Goal: Find specific page/section: Find specific page/section

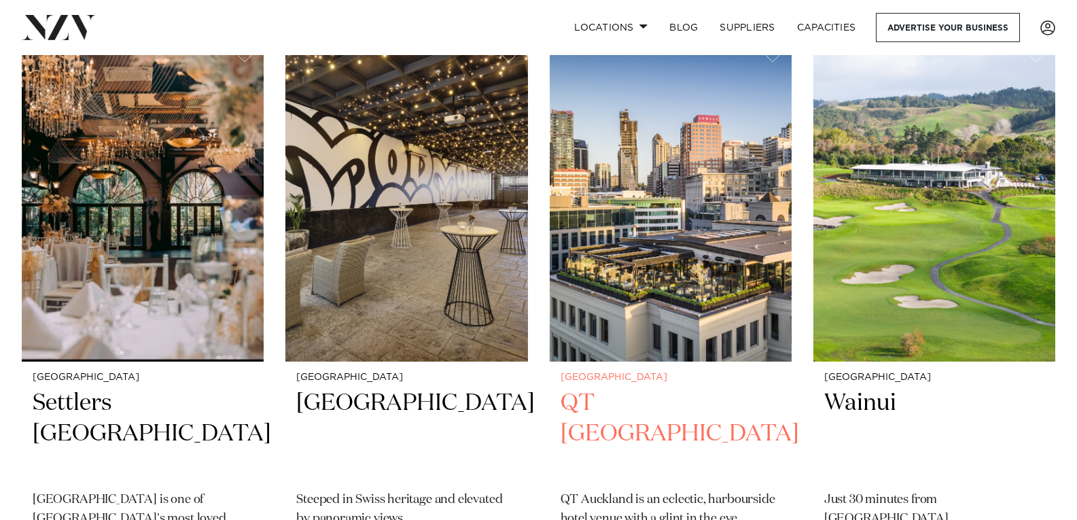
scroll to position [952, 0]
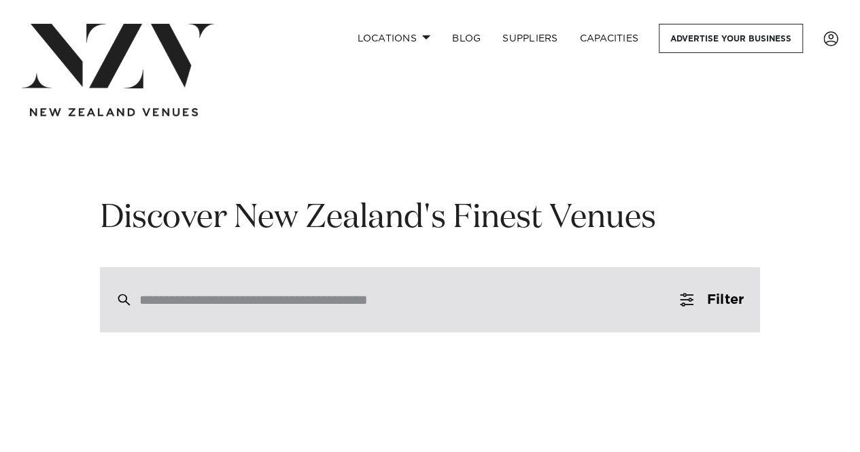
click at [362, 315] on div at bounding box center [430, 299] width 660 height 65
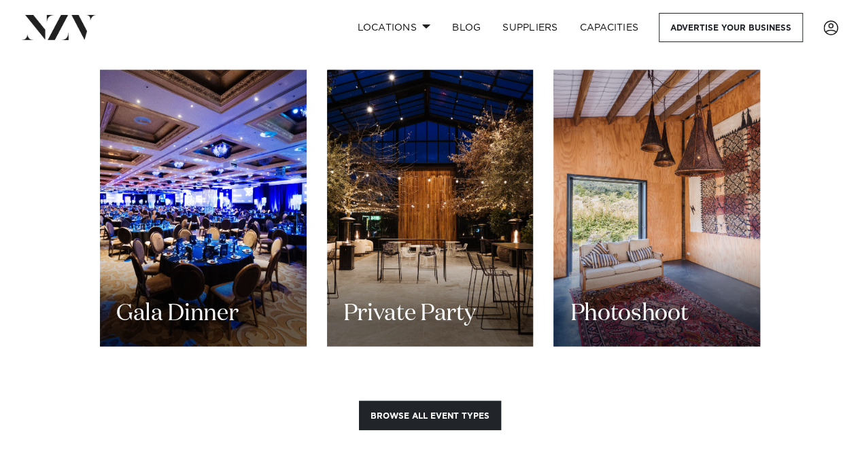
scroll to position [1631, 0]
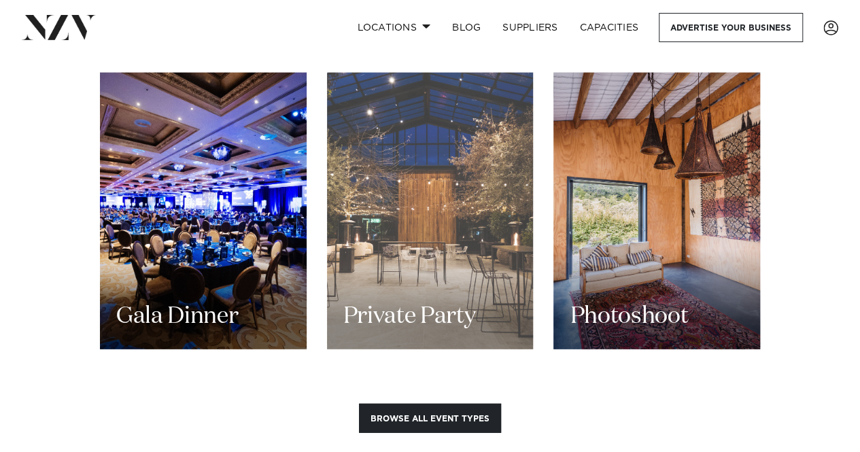
click at [430, 173] on div "Private Party" at bounding box center [430, 211] width 207 height 277
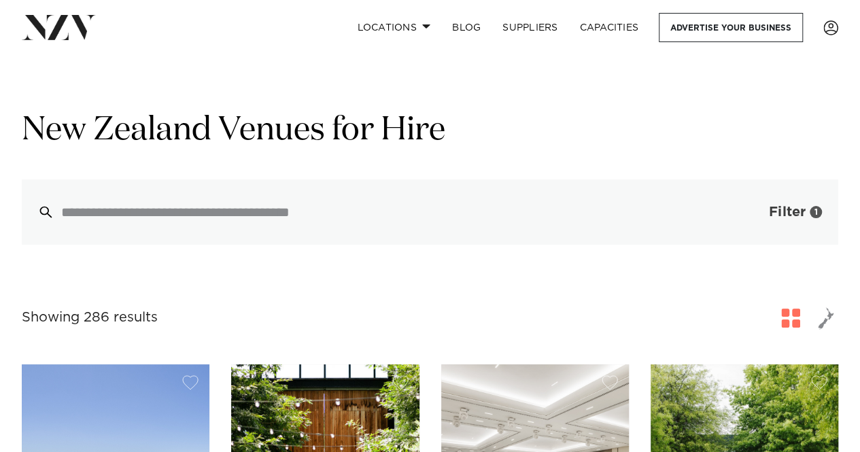
click at [801, 213] on span "Filter" at bounding box center [787, 212] width 37 height 14
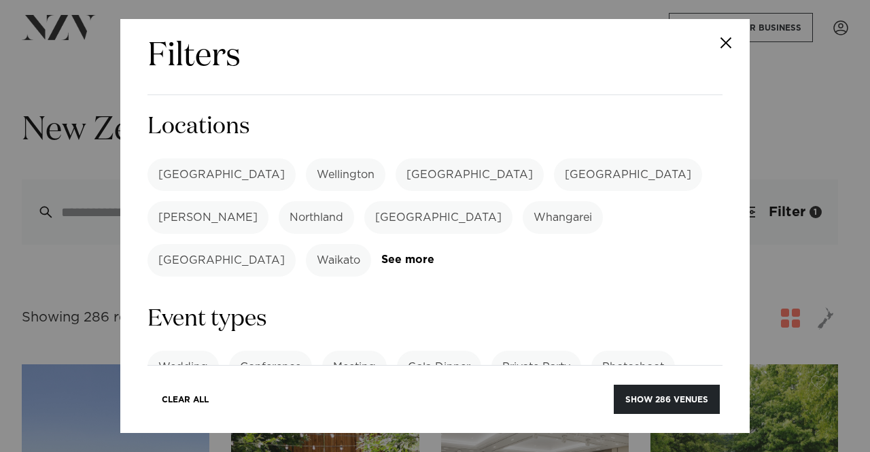
click at [177, 172] on label "[GEOGRAPHIC_DATA]" at bounding box center [221, 174] width 148 height 33
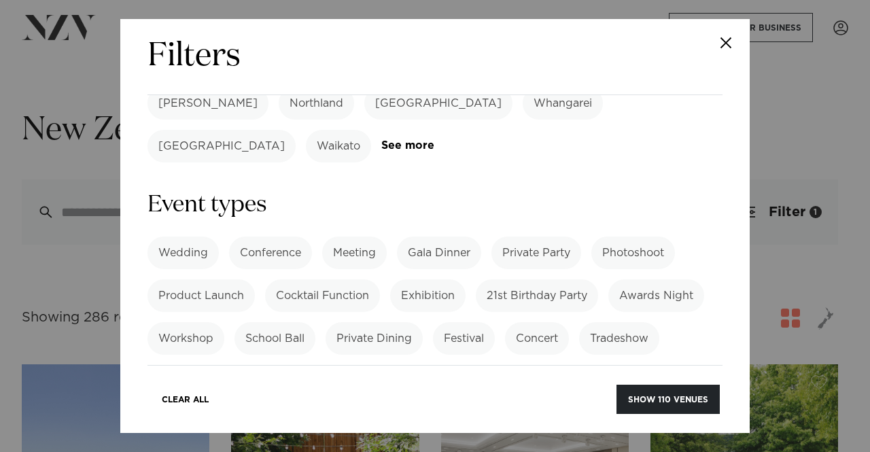
scroll to position [136, 0]
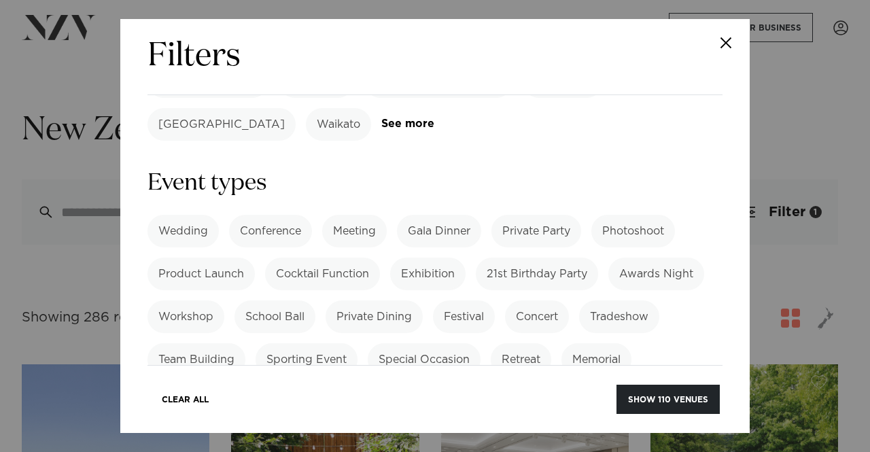
click at [341, 258] on label "Cocktail Function" at bounding box center [322, 274] width 115 height 33
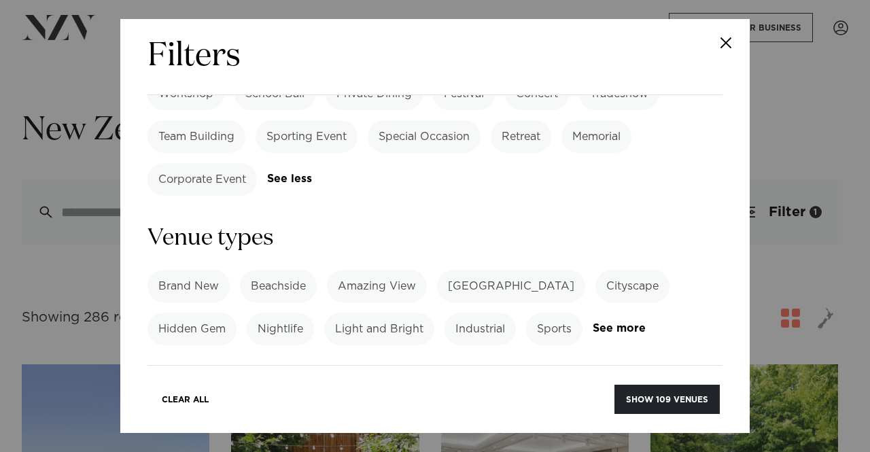
scroll to position [340, 0]
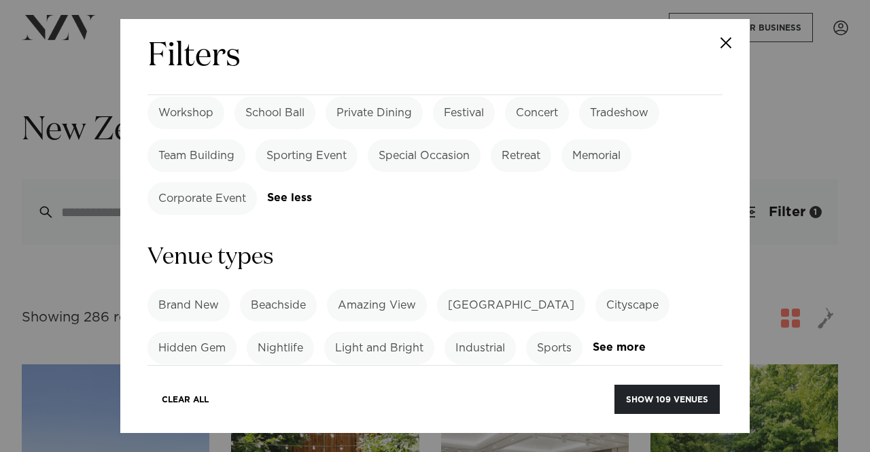
click at [126, 141] on div "Filters Search Type Venue Supplier See more Locations Auckland Wellington Chris…" at bounding box center [434, 226] width 629 height 414
click at [173, 182] on label "Corporate Event" at bounding box center [201, 198] width 109 height 33
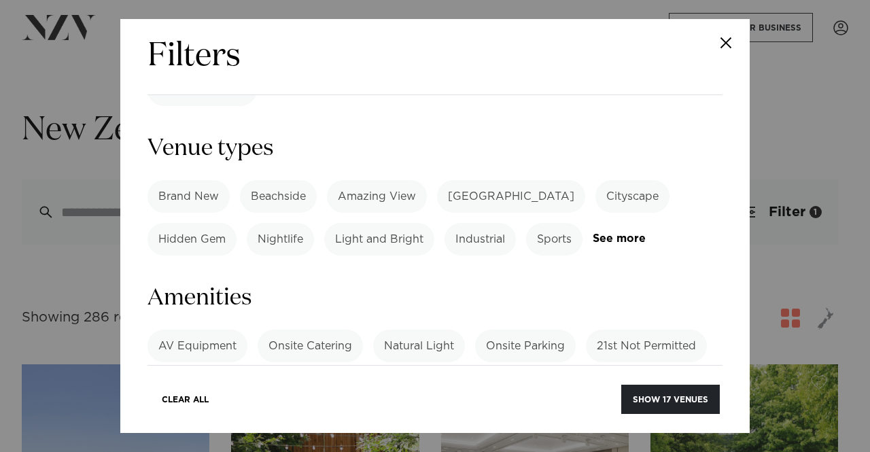
scroll to position [408, 0]
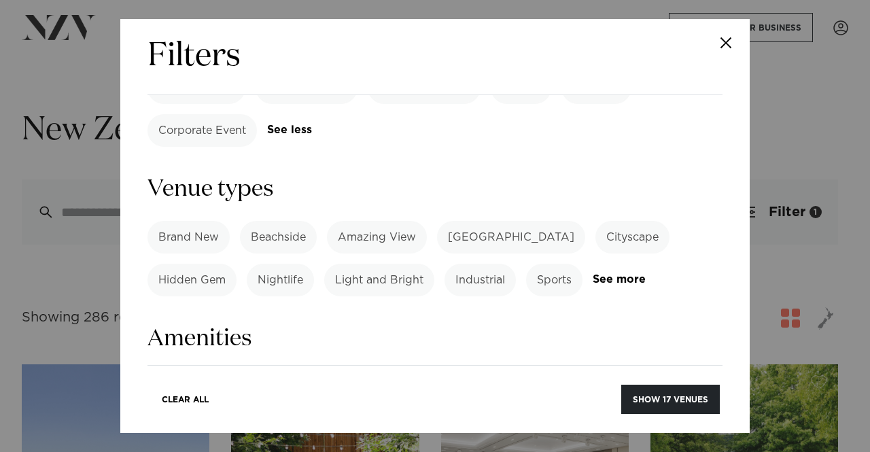
click at [204, 104] on form "Search Type Venue Supplier See more Locations Auckland Wellington Christchurch …" at bounding box center [434, 357] width 575 height 1307
click at [205, 114] on label "Corporate Event" at bounding box center [201, 130] width 109 height 33
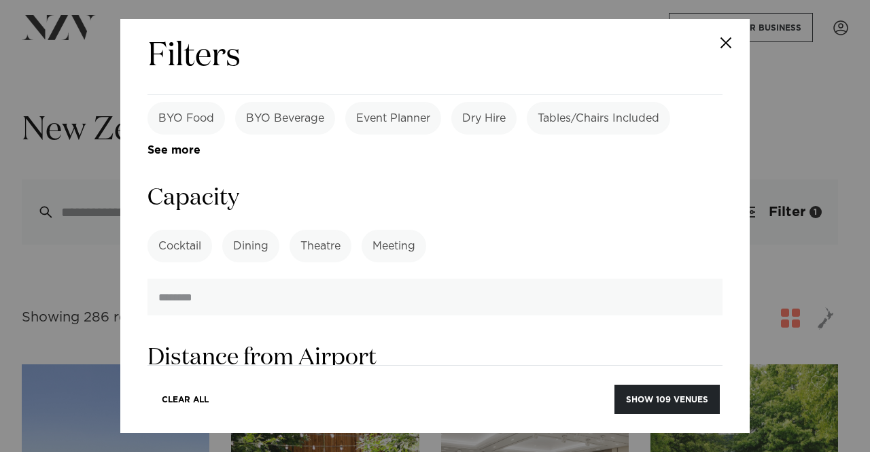
scroll to position [725, 0]
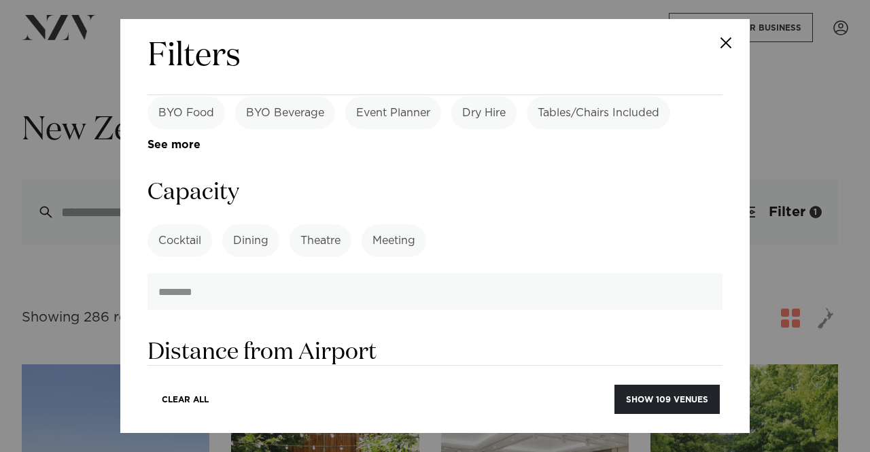
click at [192, 224] on label "Cocktail" at bounding box center [179, 240] width 65 height 33
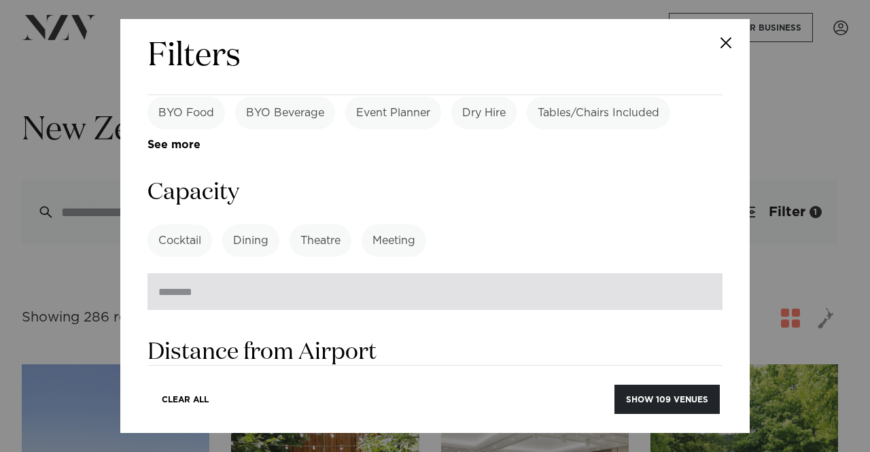
click at [194, 273] on input "number" at bounding box center [434, 291] width 575 height 37
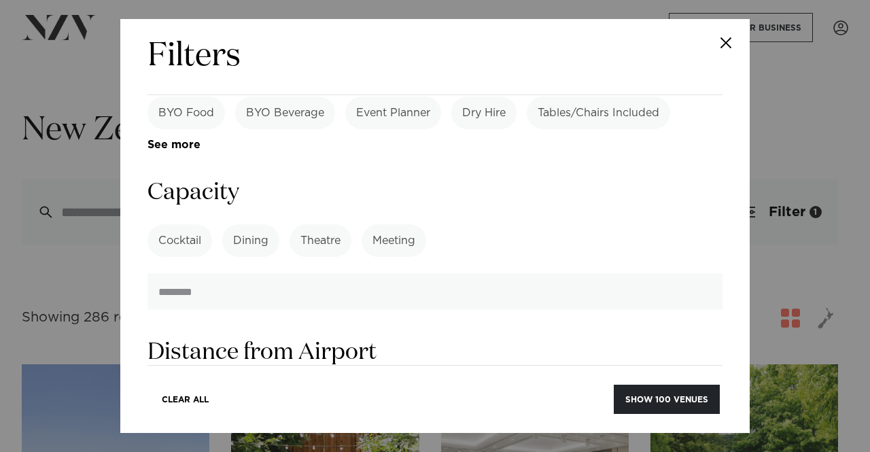
drag, startPoint x: 184, startPoint y: 245, endPoint x: 125, endPoint y: 244, distance: 59.2
click at [126, 244] on div "Filters Search Type Venue Supplier See more Locations Auckland Wellington Chris…" at bounding box center [434, 226] width 629 height 414
drag, startPoint x: 211, startPoint y: 261, endPoint x: 110, endPoint y: 254, distance: 100.9
click at [111, 254] on div "Filters Search Type Venue Supplier See more Locations Auckland Wellington Chris…" at bounding box center [435, 226] width 870 height 452
type input "**"
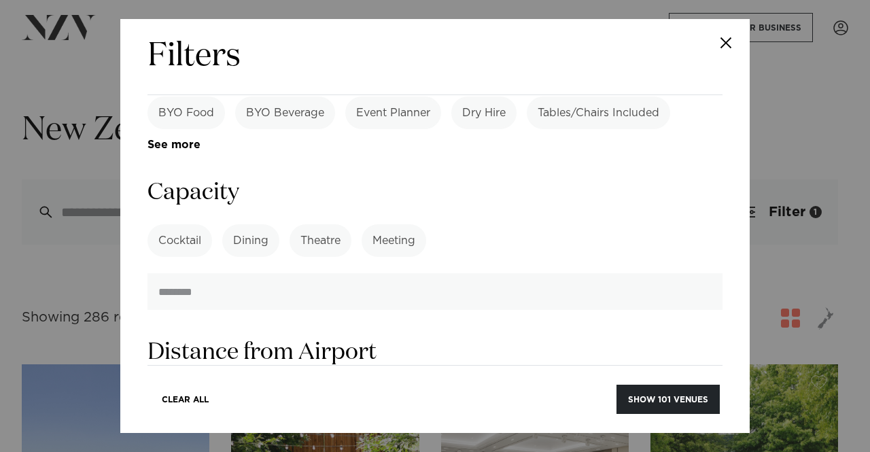
click at [549, 337] on h3 "Distance from Airport" at bounding box center [434, 352] width 575 height 31
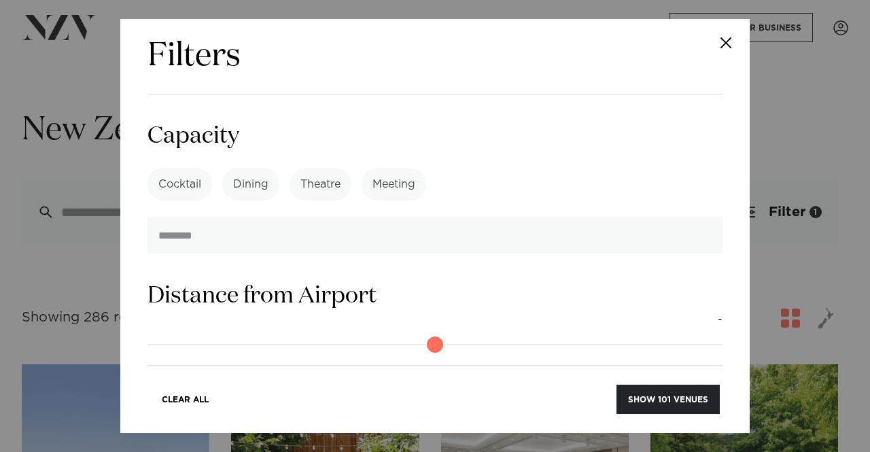
scroll to position [861, 0]
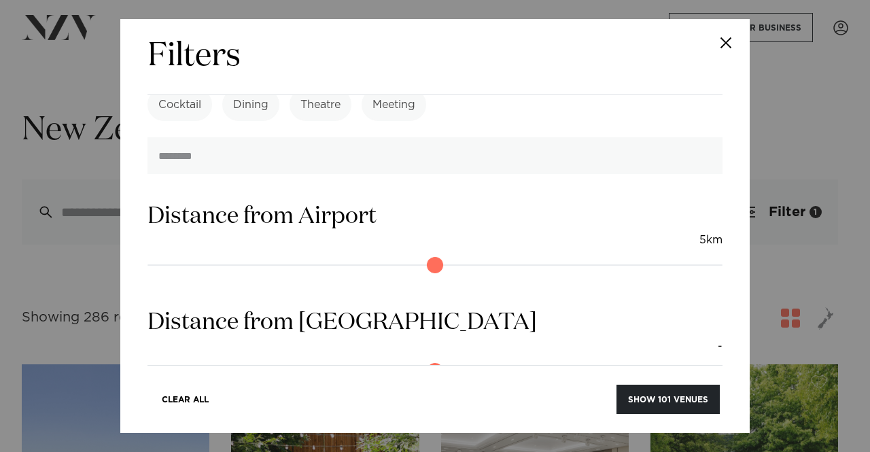
type input "*"
drag, startPoint x: 158, startPoint y: 225, endPoint x: 141, endPoint y: 225, distance: 17.0
click at [147, 254] on input "range" at bounding box center [434, 265] width 575 height 22
drag, startPoint x: 154, startPoint y: 338, endPoint x: 184, endPoint y: 332, distance: 30.5
click at [184, 360] on input "range" at bounding box center [434, 371] width 575 height 22
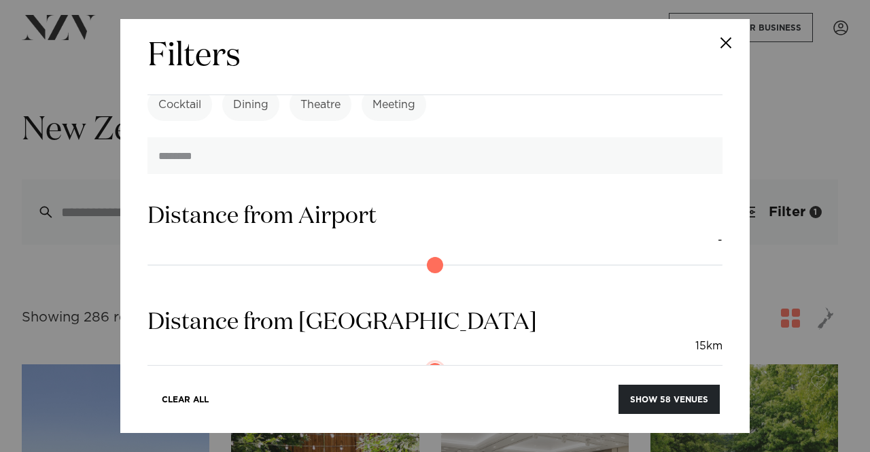
drag, startPoint x: 210, startPoint y: 328, endPoint x: 228, endPoint y: 326, distance: 18.5
click at [228, 360] on input "range" at bounding box center [434, 371] width 575 height 22
drag, startPoint x: 218, startPoint y: 327, endPoint x: 211, endPoint y: 326, distance: 6.8
type input "**"
click at [209, 360] on input "range" at bounding box center [434, 371] width 575 height 22
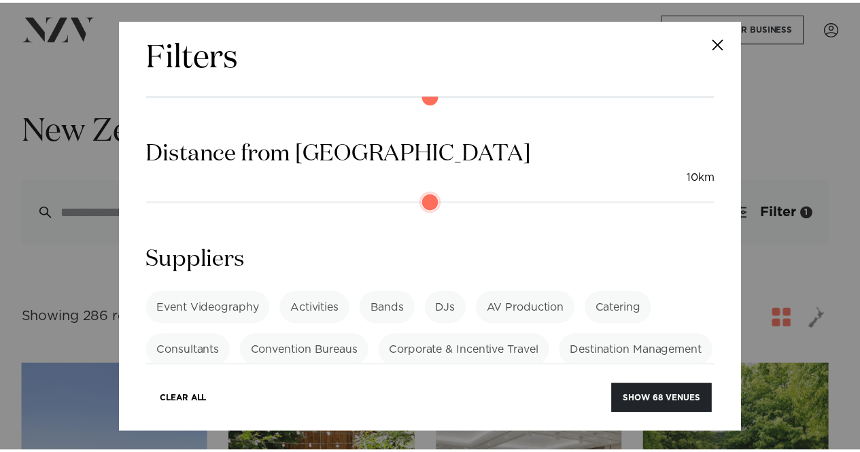
scroll to position [1058, 0]
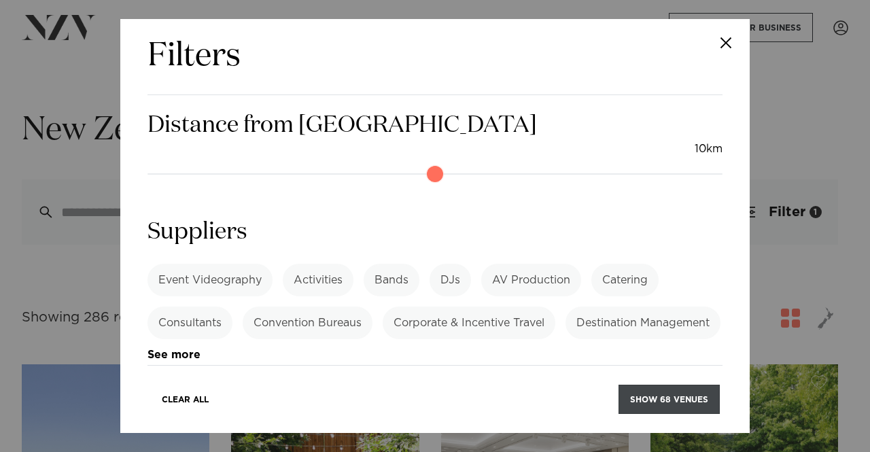
click at [651, 389] on button "Show 68 venues" at bounding box center [669, 399] width 101 height 29
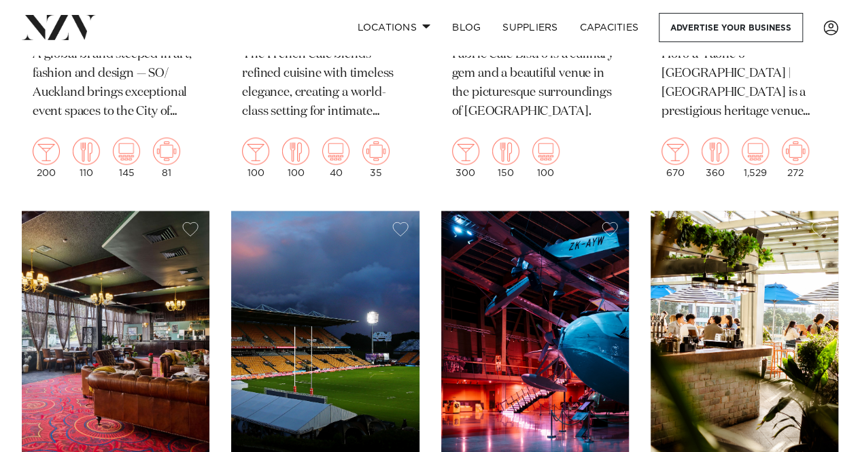
scroll to position [6253, 0]
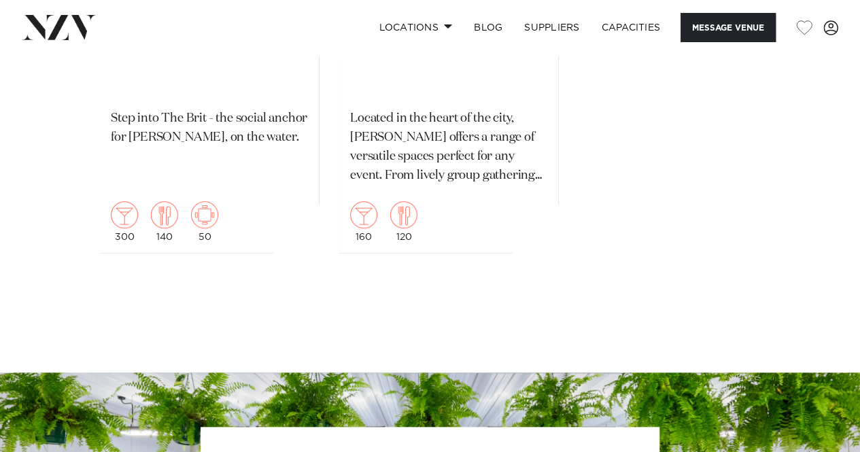
scroll to position [2991, 0]
